Goal: Information Seeking & Learning: Learn about a topic

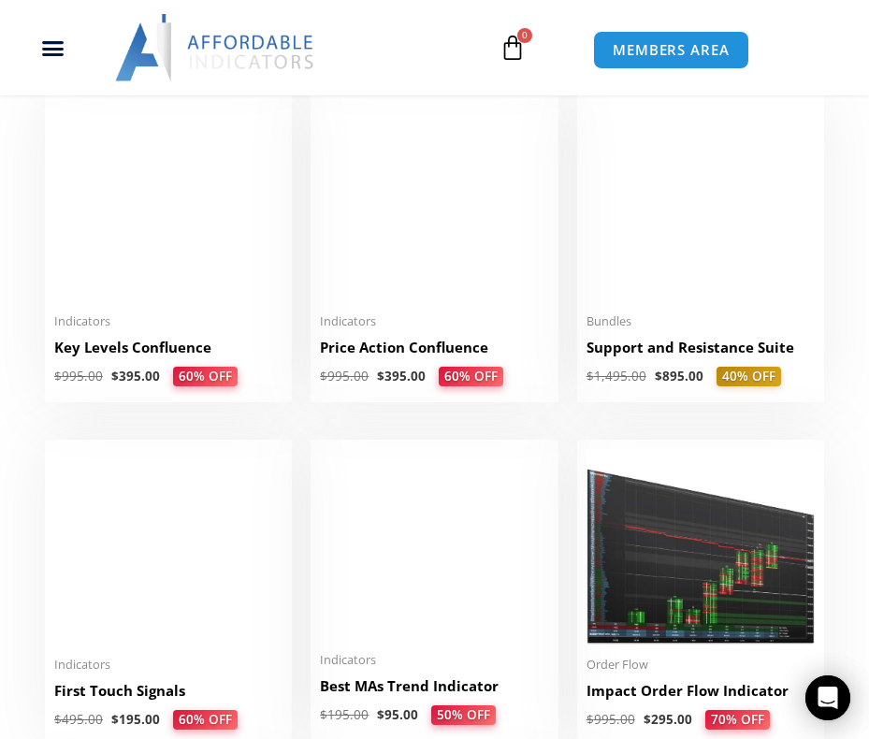
scroll to position [2151, 0]
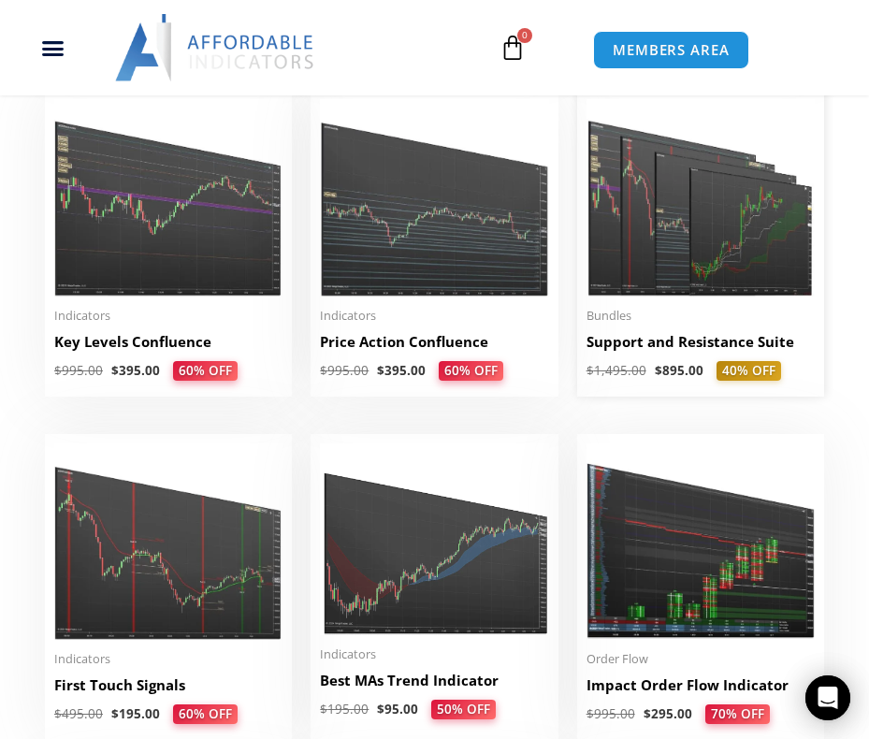
click at [724, 263] on img at bounding box center [700, 197] width 228 height 196
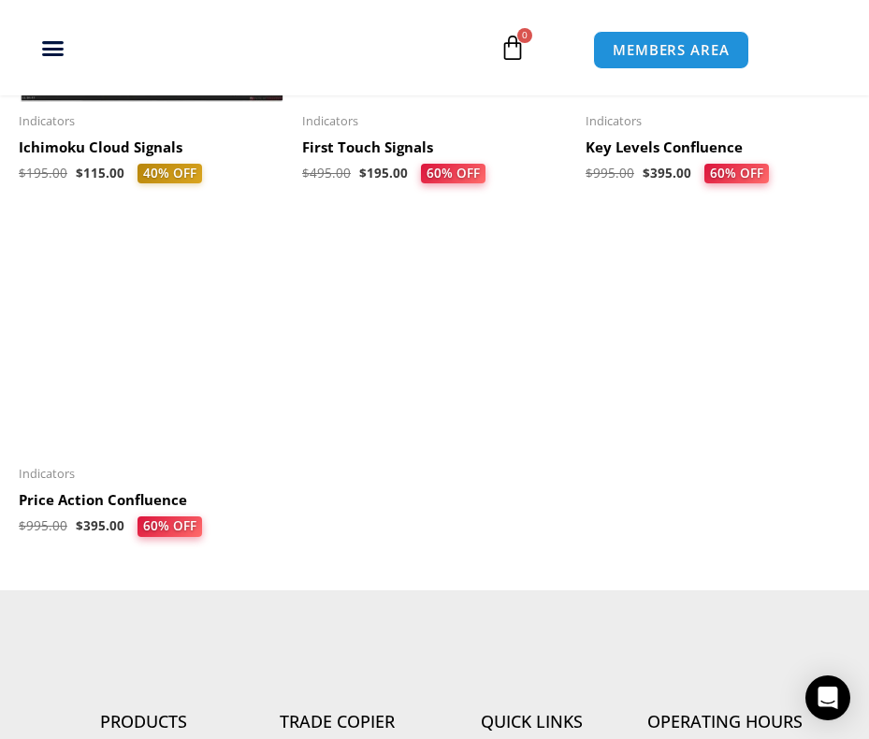
scroll to position [3367, 0]
